Goal: Understand process/instructions: Learn about a topic

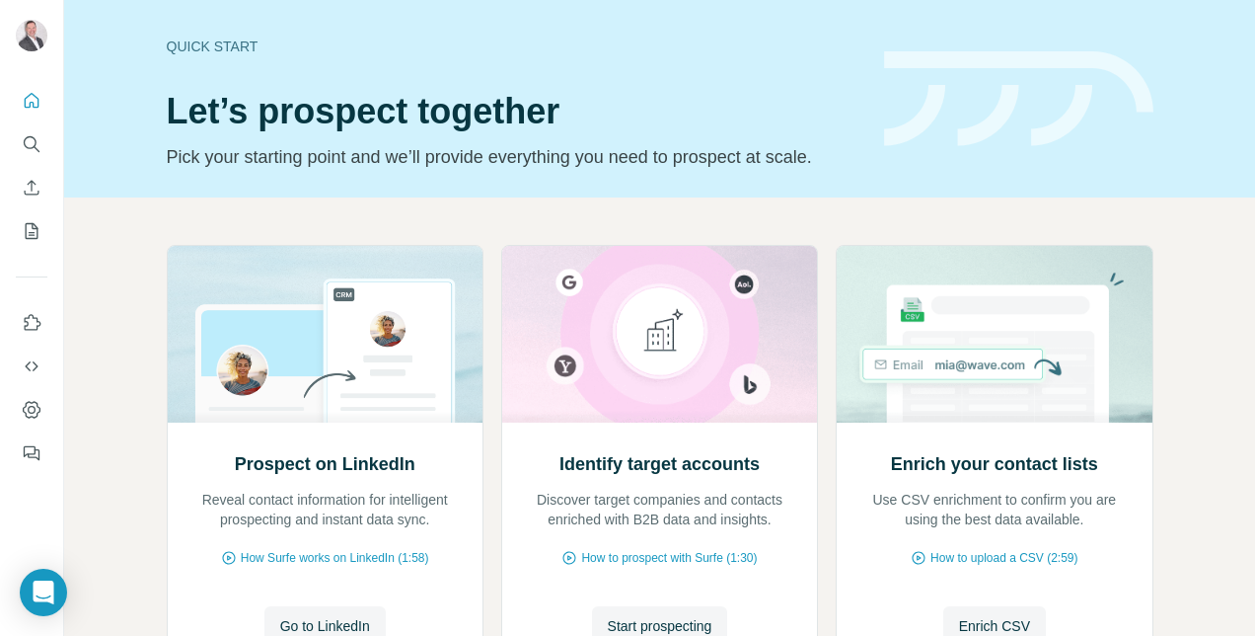
click at [438, 45] on div "Quick start" at bounding box center [514, 47] width 694 height 20
click at [736, 76] on div "Quick start Let’s prospect together Pick your starting point and we’ll provide …" at bounding box center [514, 99] width 694 height 144
click at [645, 99] on h1 "Let’s prospect together" at bounding box center [514, 111] width 694 height 39
click at [780, 54] on div "Quick start" at bounding box center [514, 47] width 694 height 20
click at [639, 59] on div "Quick start Let’s prospect together Pick your starting point and we’ll provide …" at bounding box center [514, 99] width 694 height 144
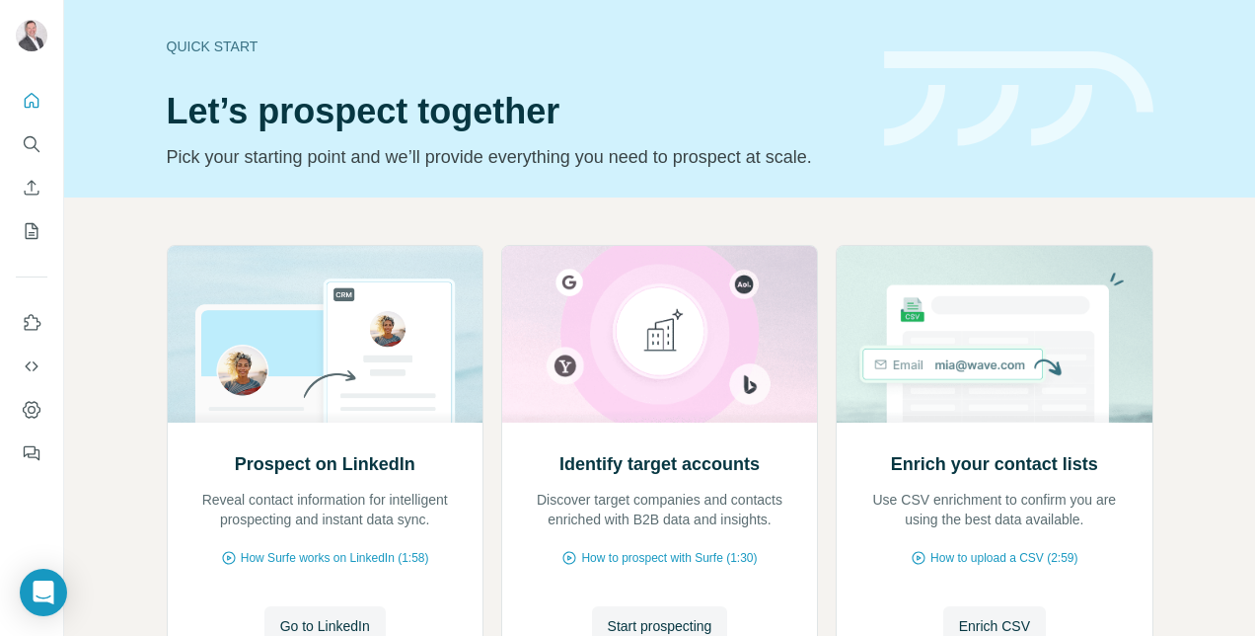
click at [653, 65] on div "Quick start Let’s prospect together Pick your starting point and we’ll provide …" at bounding box center [514, 99] width 694 height 144
click at [586, 55] on div "Quick start" at bounding box center [514, 47] width 694 height 20
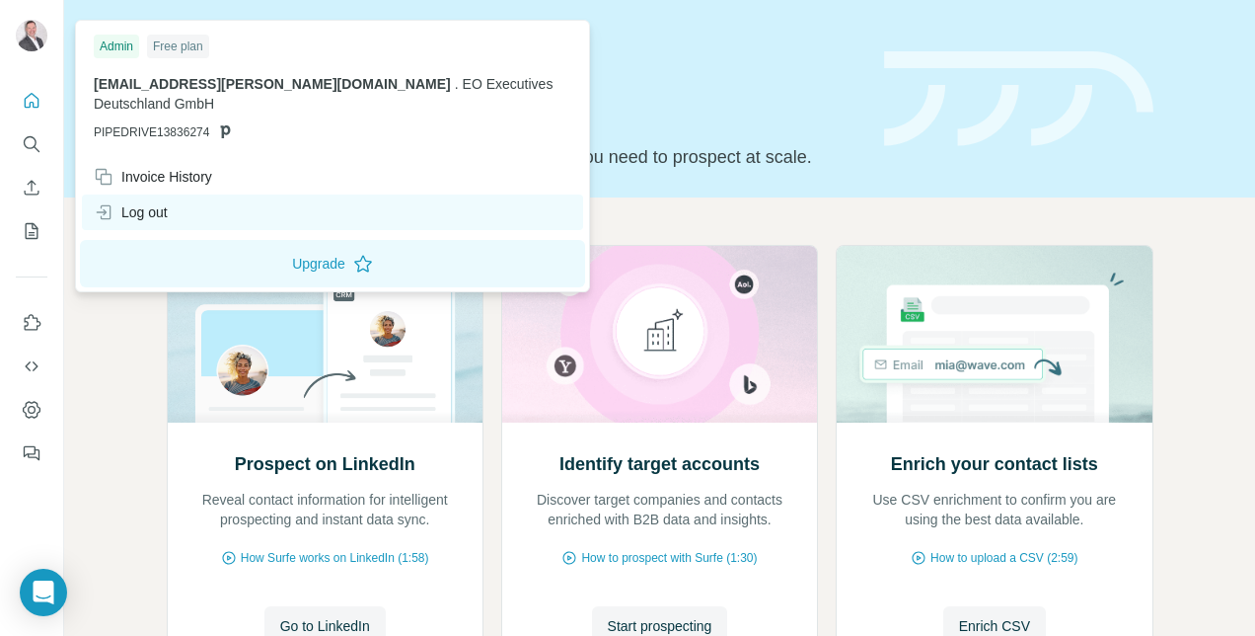
click at [151, 209] on div "Log out" at bounding box center [131, 212] width 74 height 20
click at [147, 202] on div "Log out" at bounding box center [131, 212] width 74 height 20
